Goal: Task Accomplishment & Management: Use online tool/utility

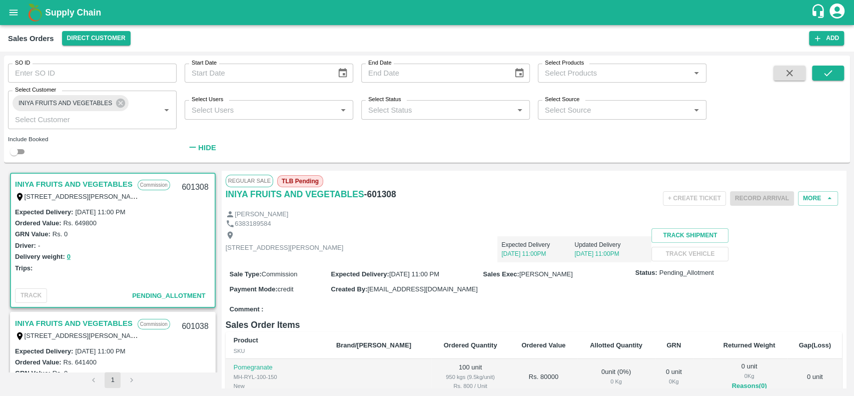
scroll to position [293, 0]
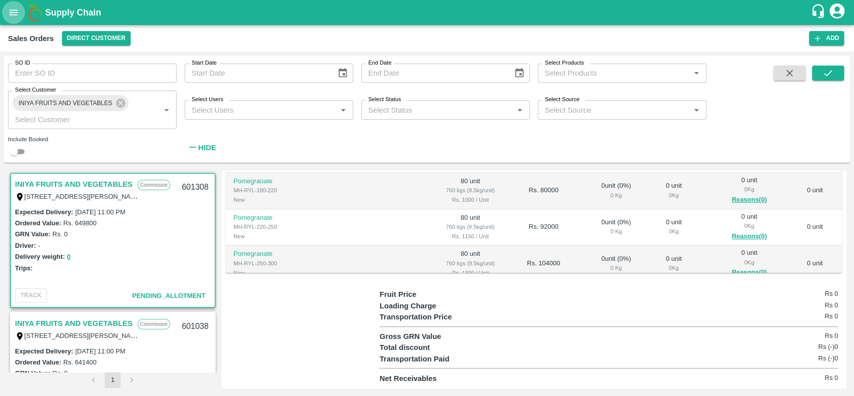
click at [13, 9] on icon "open drawer" at bounding box center [13, 12] width 11 height 11
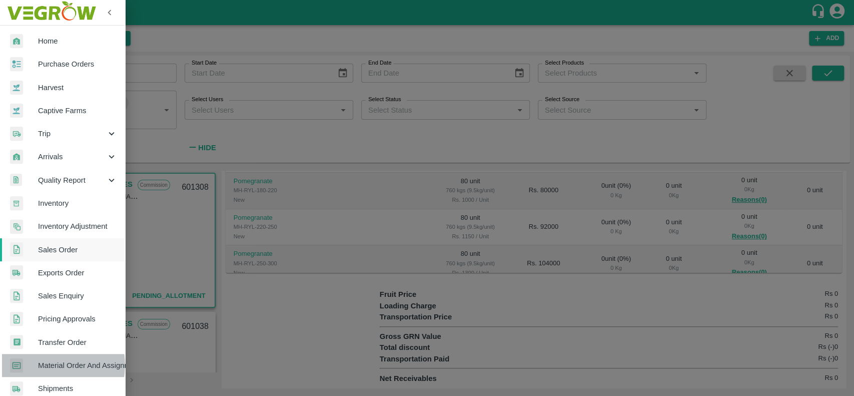
click at [43, 365] on span "Material Order And Assignment" at bounding box center [77, 365] width 79 height 11
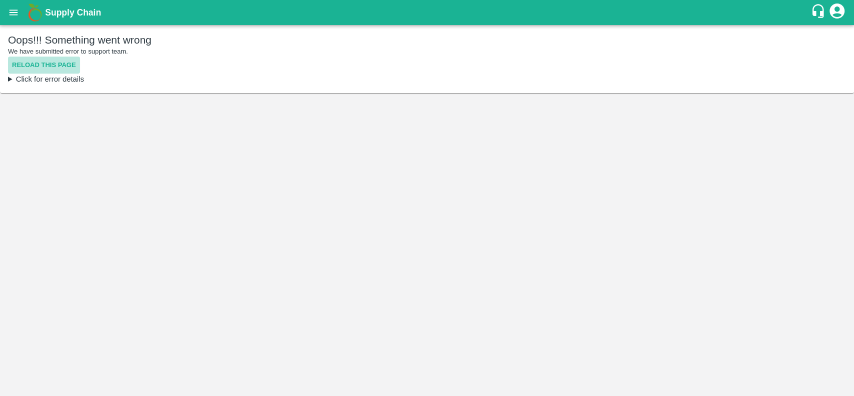
click at [16, 61] on button "Reload this page" at bounding box center [44, 66] width 72 height 18
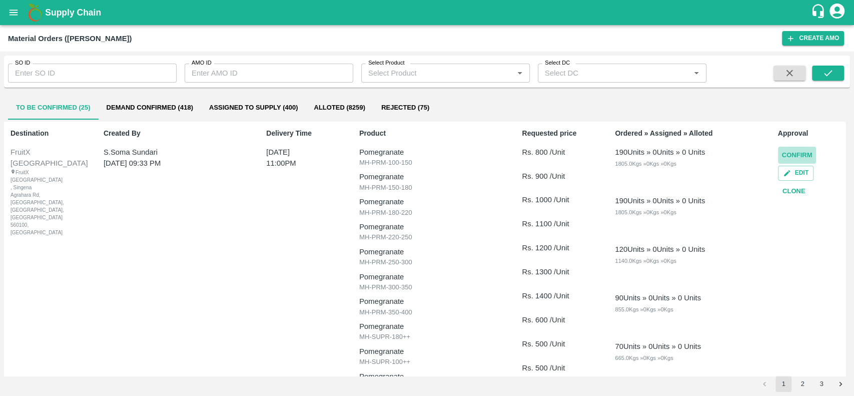
click at [787, 157] on button "Confirm" at bounding box center [797, 156] width 39 height 18
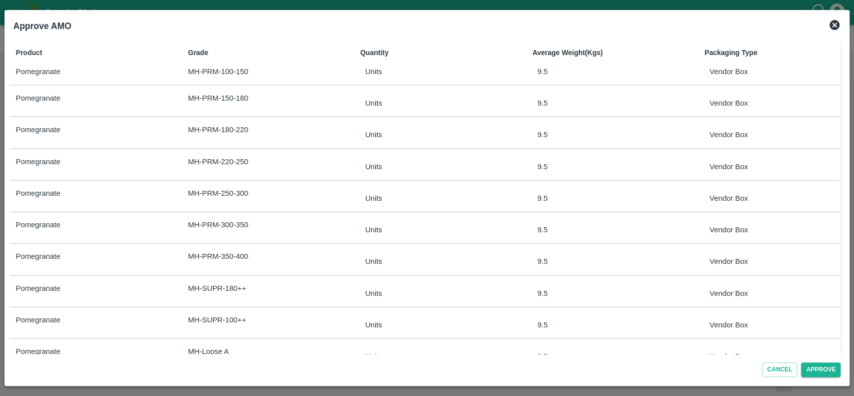
scroll to position [24, 0]
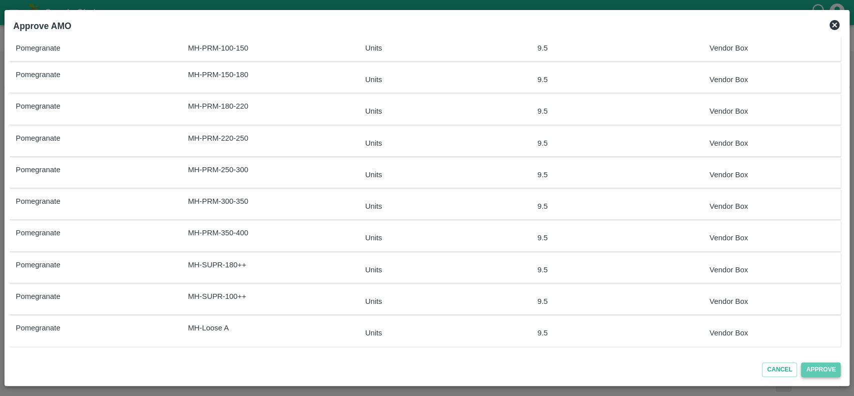
click at [807, 366] on button "Approve" at bounding box center [821, 369] width 40 height 15
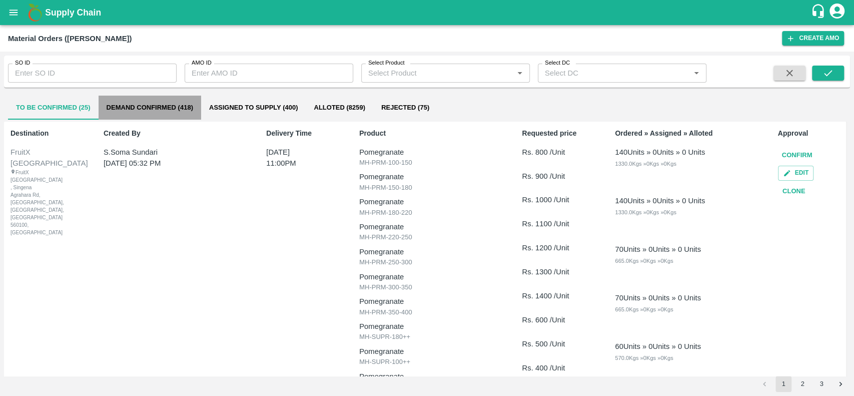
click at [112, 110] on button "Demand Confirmed (418)" at bounding box center [150, 108] width 103 height 24
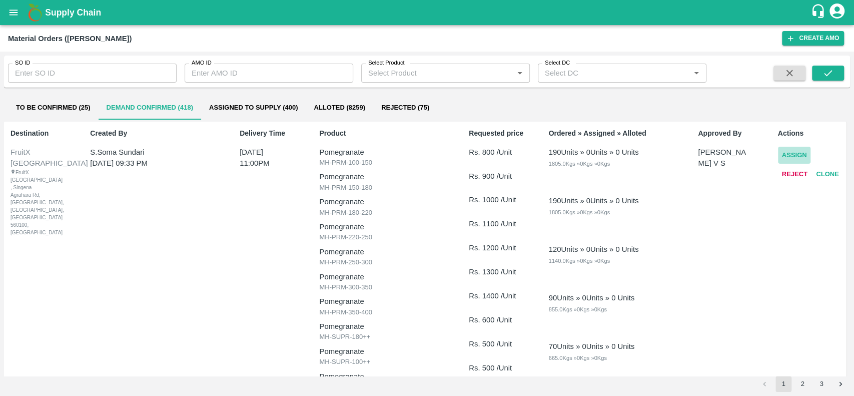
click at [784, 152] on button "Assign" at bounding box center [794, 156] width 33 height 18
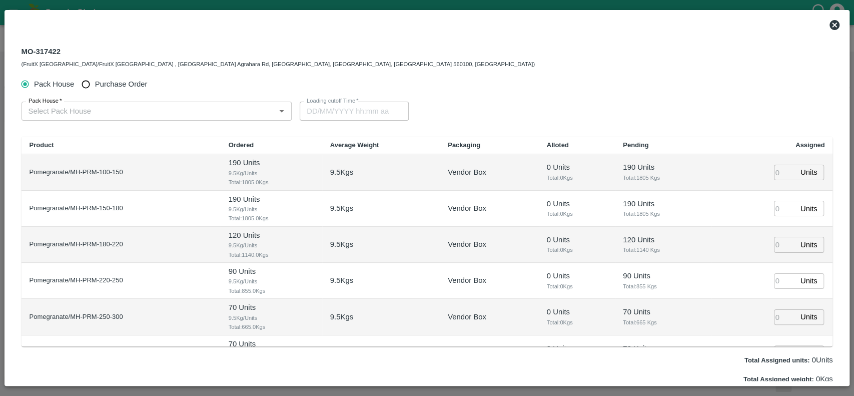
type input "[DATE] 11:00 PM"
drag, startPoint x: 60, startPoint y: 50, endPoint x: 20, endPoint y: 51, distance: 39.5
click at [20, 51] on div "MO-317422 (FruitX [GEOGRAPHIC_DATA]/FruitX [GEOGRAPHIC_DATA] , [GEOGRAPHIC_DATA…" at bounding box center [427, 57] width 827 height 36
copy div "MO-317422"
click at [833, 22] on icon at bounding box center [834, 25] width 10 height 10
